Goal: Task Accomplishment & Management: Use online tool/utility

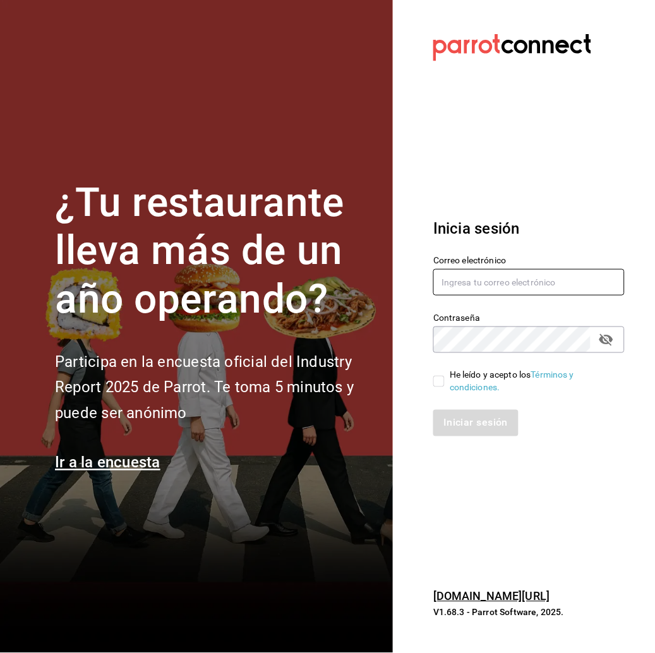
type input "[EMAIL_ADDRESS][DOMAIN_NAME]"
click at [445, 376] on span "He leído y acepto los Términos y condiciones." at bounding box center [530, 381] width 170 height 27
click at [445, 376] on input "He leído y acepto los Términos y condiciones." at bounding box center [438, 381] width 11 height 11
checkbox input "true"
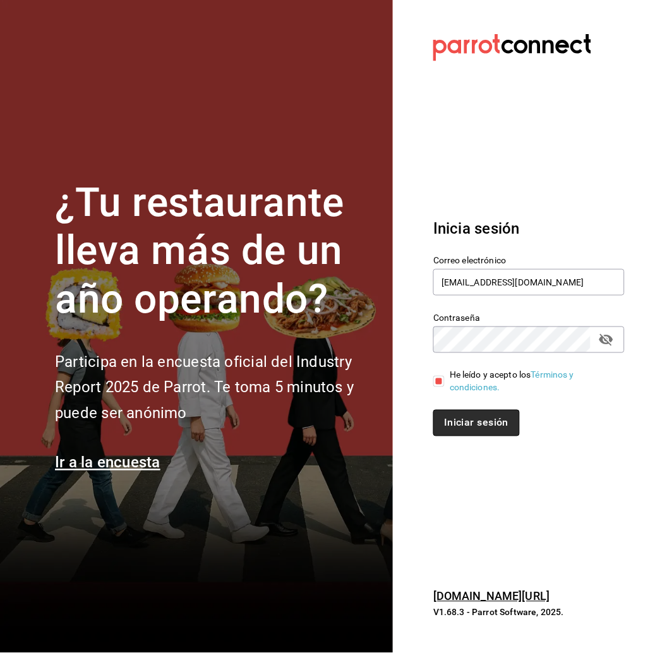
click at [498, 415] on button "Iniciar sesión" at bounding box center [476, 423] width 86 height 27
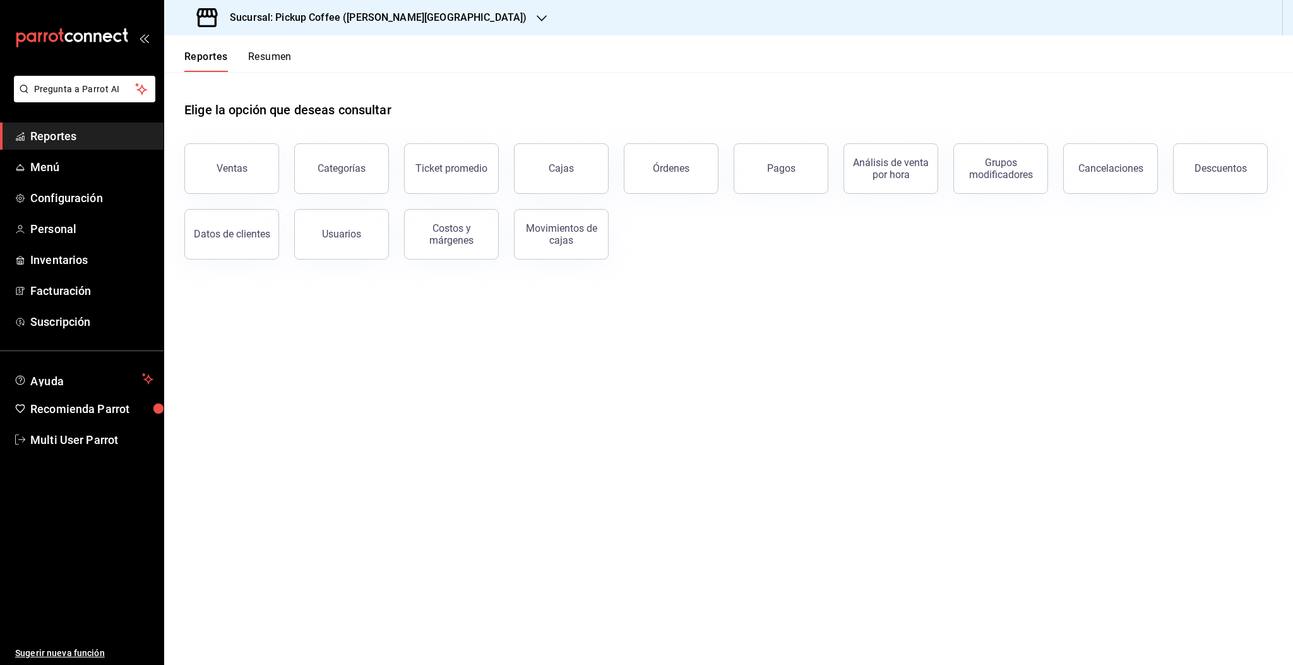
click at [280, 61] on button "Resumen" at bounding box center [270, 61] width 44 height 21
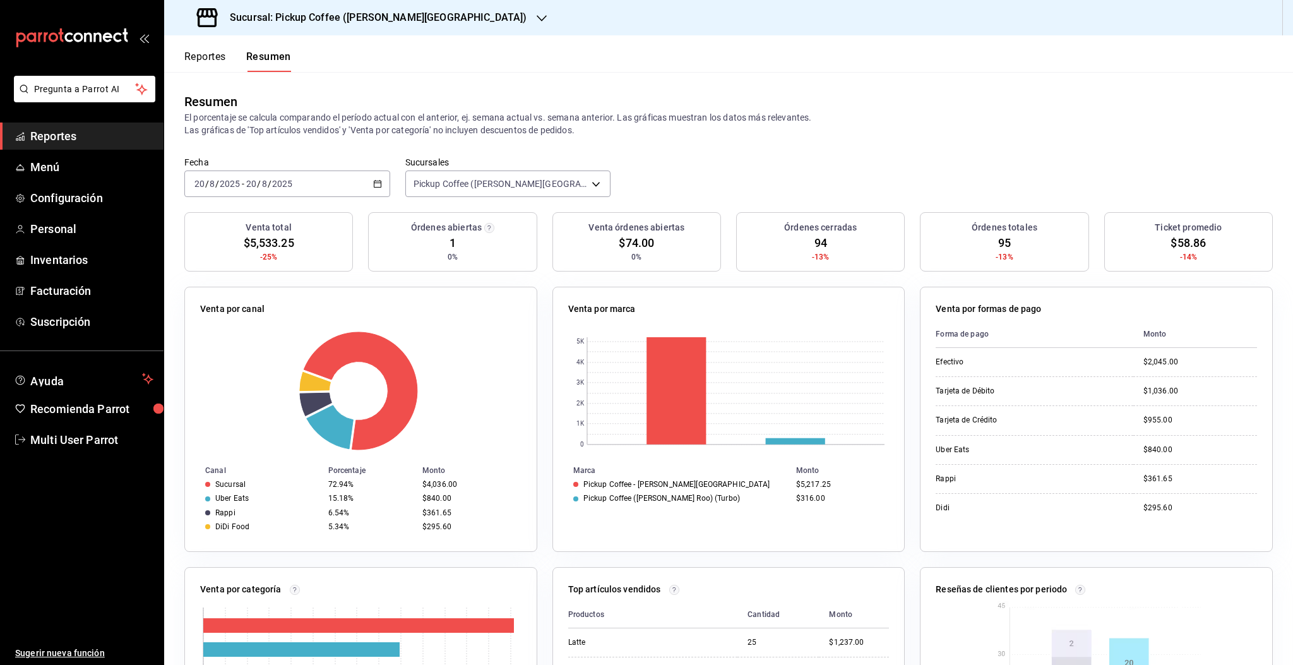
click at [196, 59] on button "Reportes" at bounding box center [205, 61] width 42 height 21
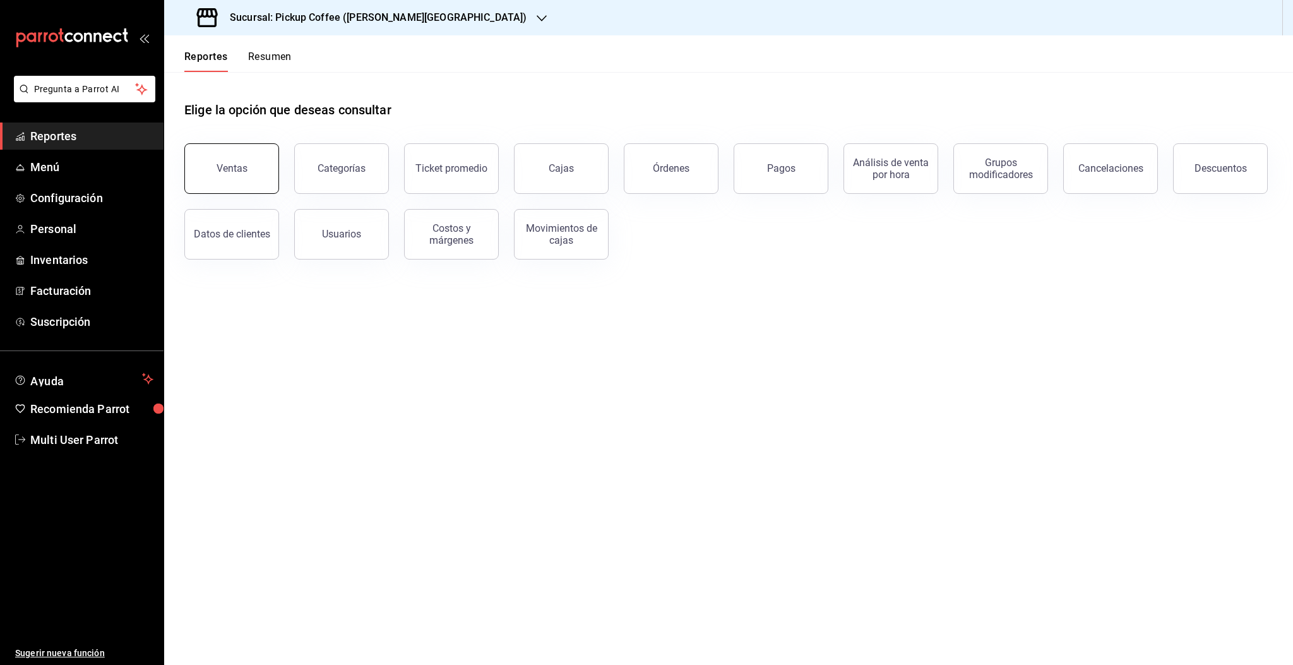
click at [270, 180] on button "Ventas" at bounding box center [231, 168] width 95 height 51
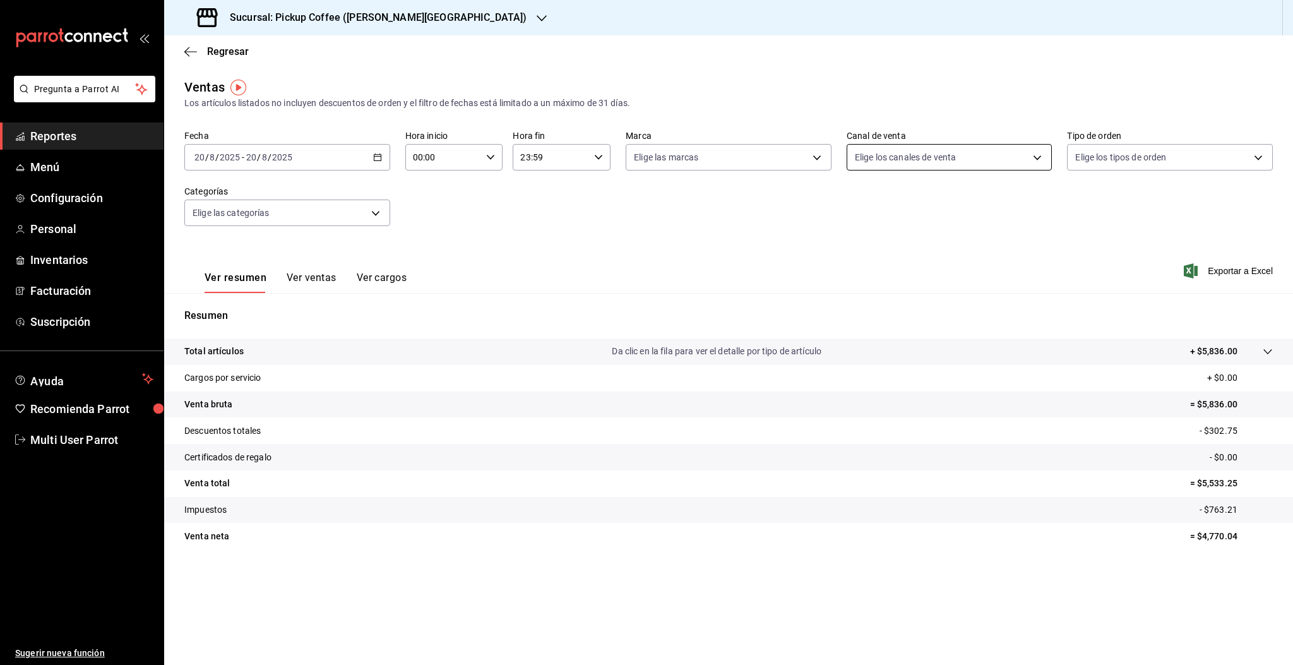
click at [654, 157] on body "Pregunta a Parrot AI Reportes Menú Configuración Personal Inventarios Facturaci…" at bounding box center [646, 332] width 1293 height 665
click at [654, 248] on input "checkbox" at bounding box center [860, 248] width 11 height 11
checkbox input "true"
type input "PARROT"
click at [654, 230] on div at bounding box center [646, 332] width 1293 height 665
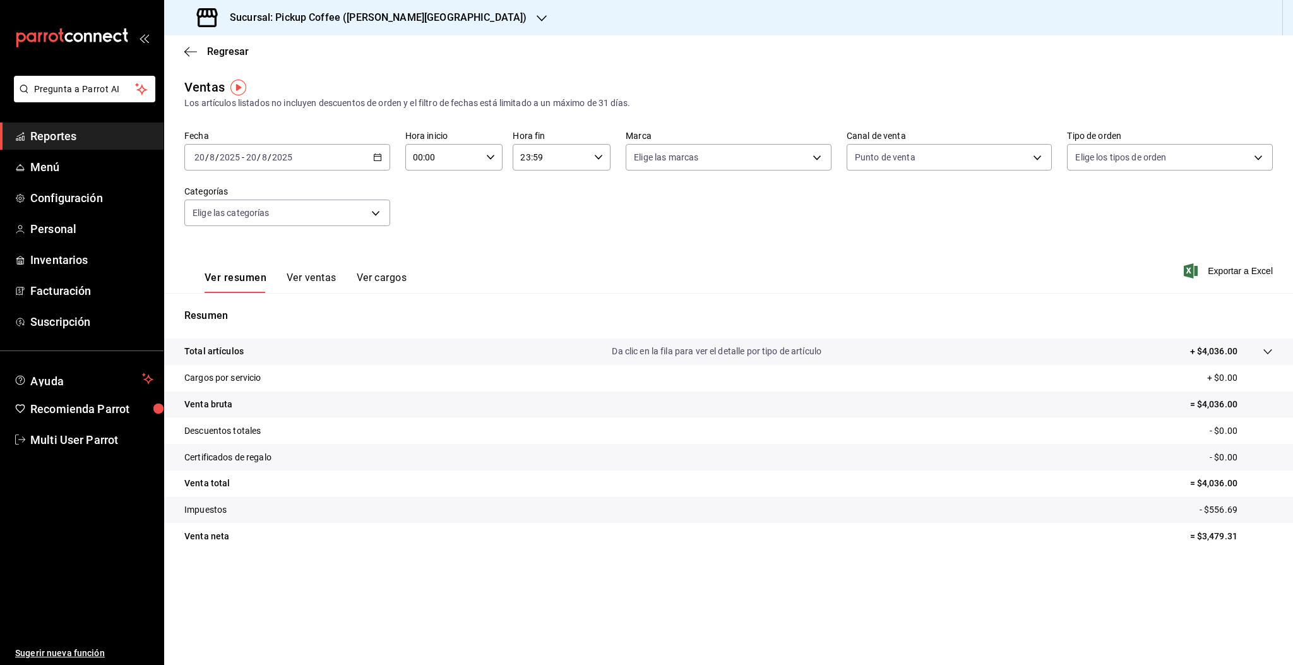
click at [375, 158] on icon "button" at bounding box center [377, 157] width 9 height 9
click at [246, 306] on span "Rango de fechas" at bounding box center [244, 308] width 98 height 13
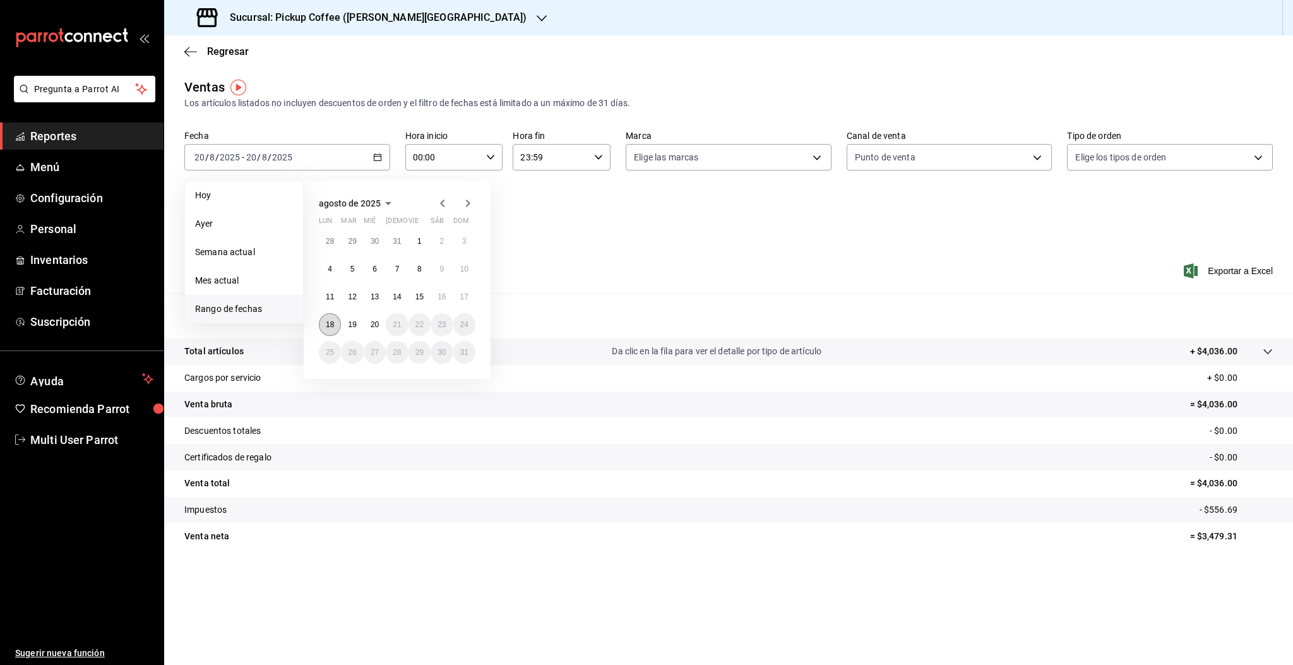
click at [332, 328] on abbr "18" at bounding box center [330, 324] width 8 height 9
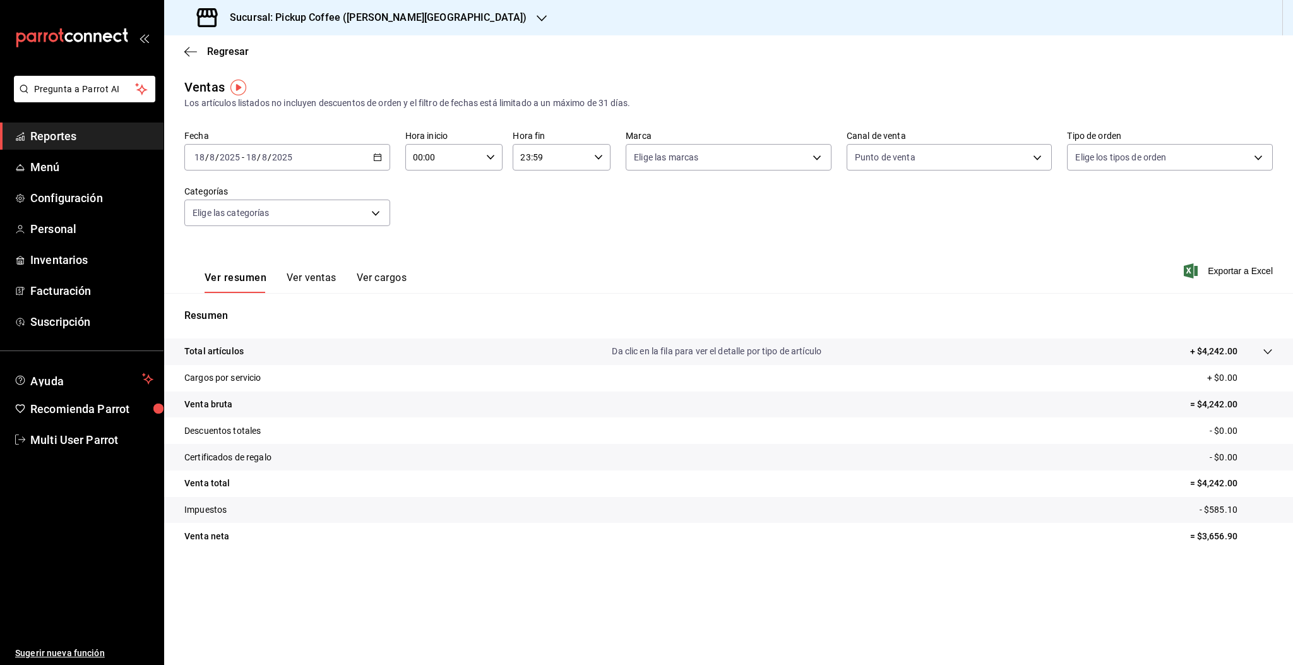
click at [370, 165] on div "2025-08-18 18 / 8 / 2025 - 2025-08-18 18 / 8 / 2025" at bounding box center [287, 157] width 206 height 27
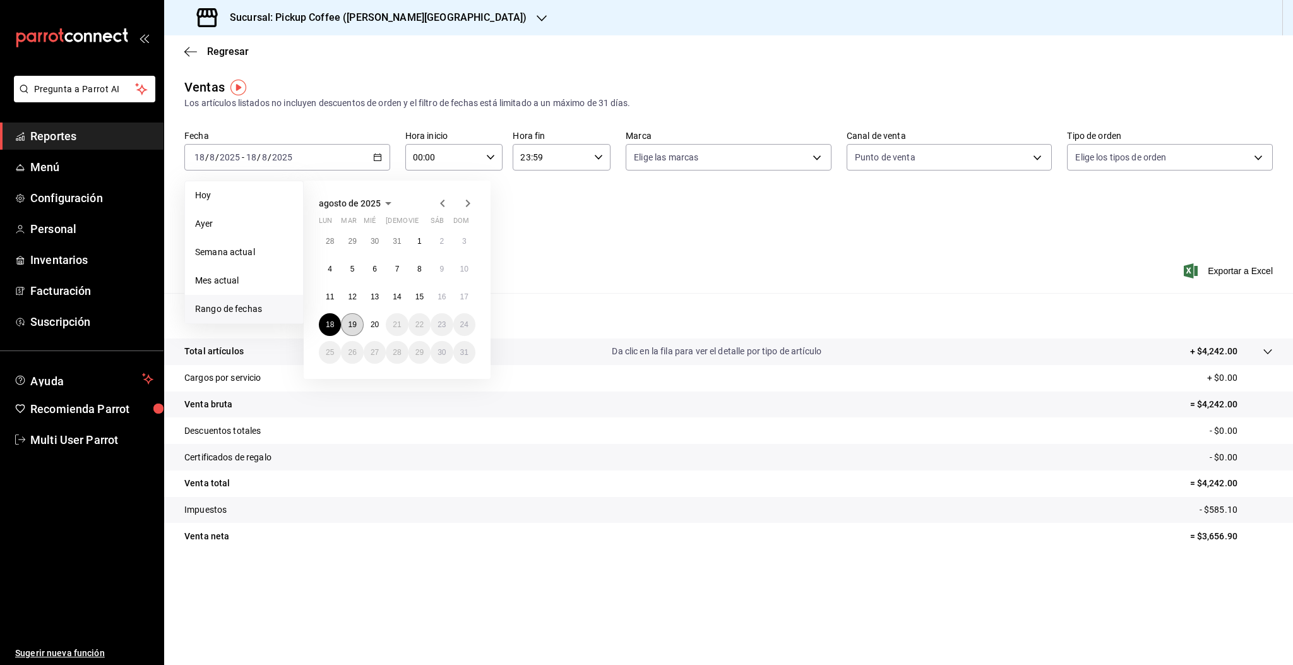
click at [354, 322] on abbr "19" at bounding box center [352, 324] width 8 height 9
